Goal: Download file/media

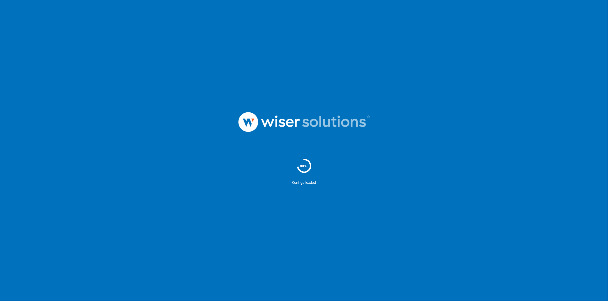
scroll to position [929, 0]
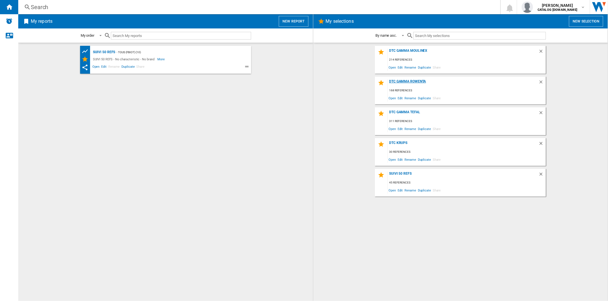
click at [412, 79] on div "DTC Gamma Rowenta" at bounding box center [462, 83] width 151 height 8
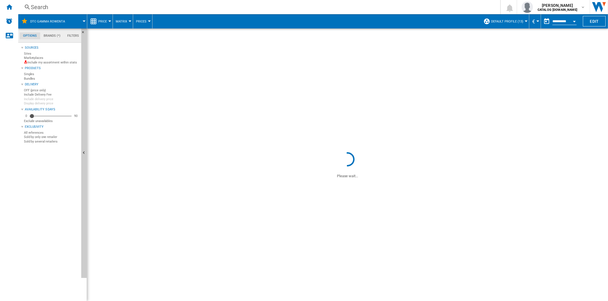
click at [503, 20] on span "Default profile (13)" at bounding box center [507, 22] width 32 height 4
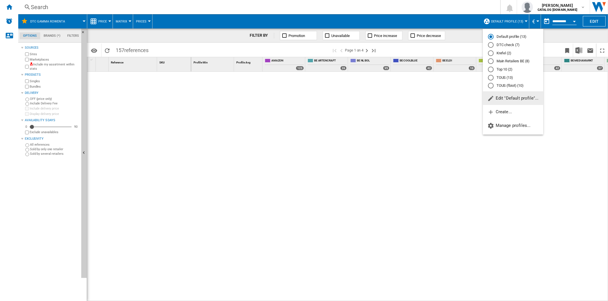
click at [502, 21] on md-backdrop at bounding box center [304, 150] width 608 height 301
click at [491, 47] on span at bounding box center [471, 50] width 180 height 13
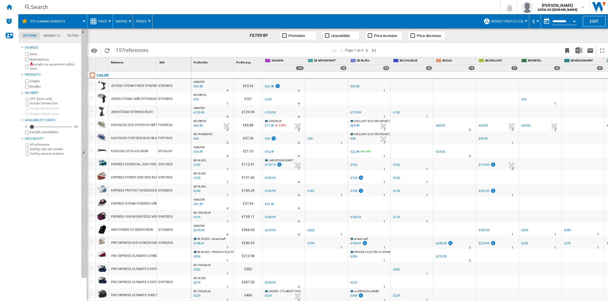
click at [508, 22] on span "Default profile (13)" at bounding box center [507, 22] width 32 height 4
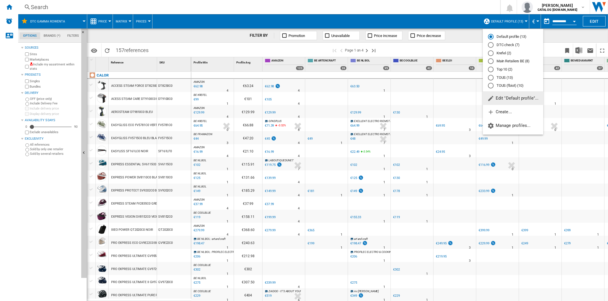
click at [492, 44] on div "DTC check (7)" at bounding box center [491, 45] width 6 height 6
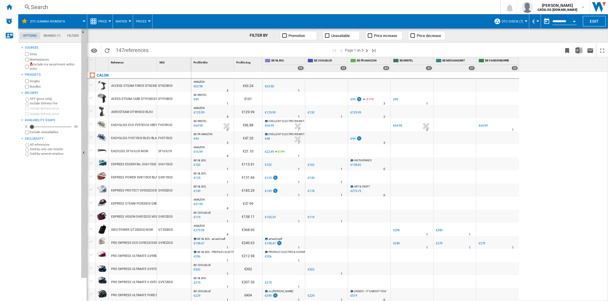
click at [27, 62] on div "Marketplaces" at bounding box center [51, 59] width 55 height 5
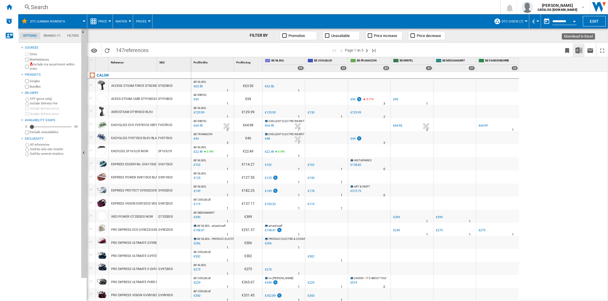
click at [581, 50] on img "Download in Excel" at bounding box center [578, 50] width 7 height 7
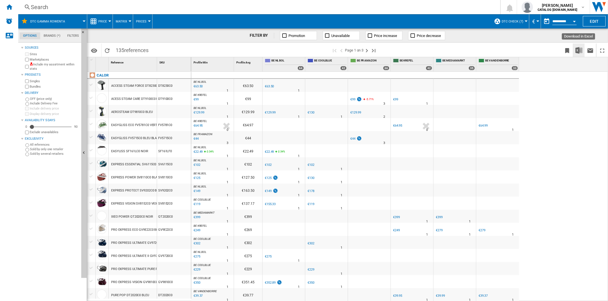
click at [577, 52] on img "Download in Excel" at bounding box center [578, 50] width 7 height 7
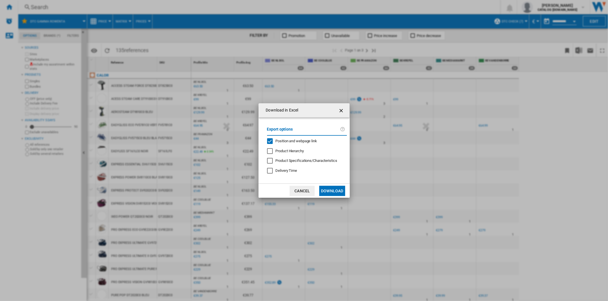
click at [272, 140] on div "Position and webpage link" at bounding box center [270, 141] width 6 height 6
click at [332, 192] on button "Download" at bounding box center [332, 191] width 26 height 10
